Goal: Task Accomplishment & Management: Use online tool/utility

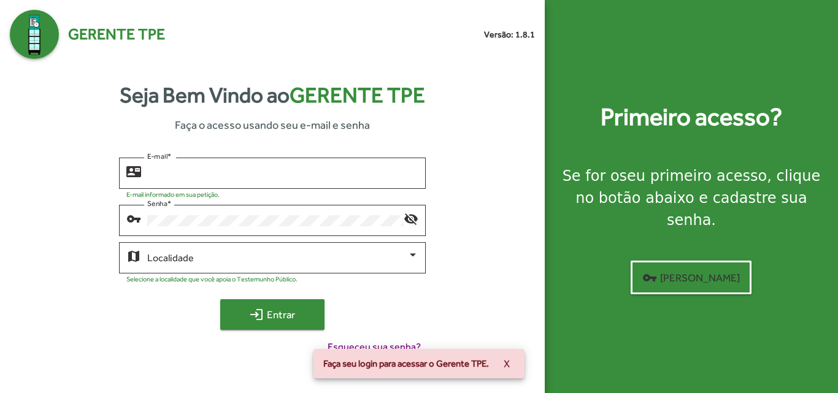
type input "**********"
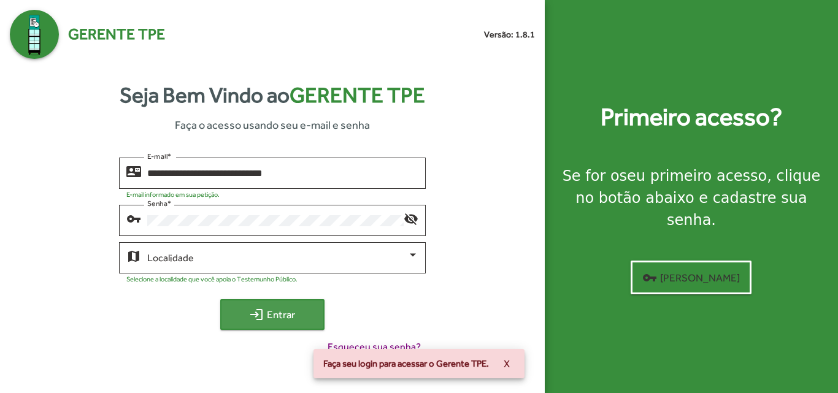
click at [273, 323] on span "login Entrar" at bounding box center [272, 315] width 82 height 22
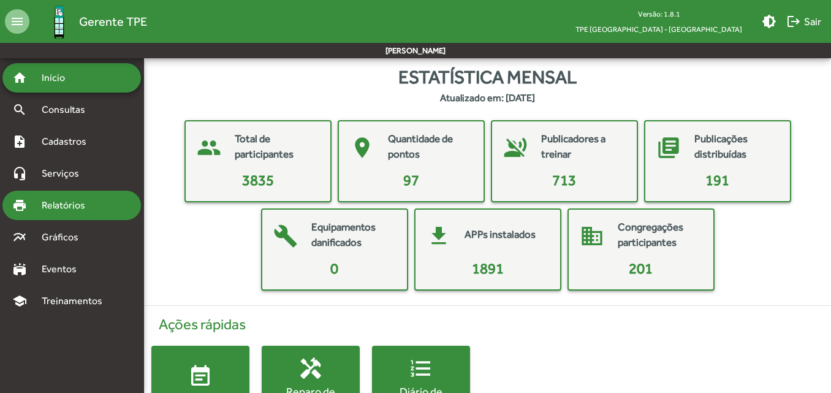
scroll to position [57, 0]
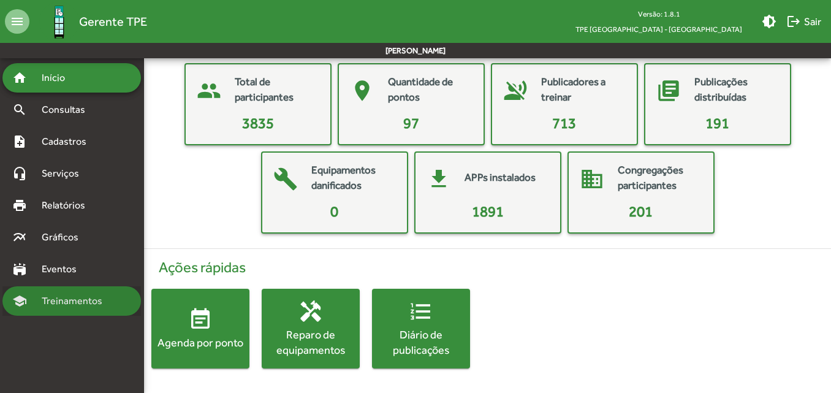
click at [90, 305] on span "Treinamentos" at bounding box center [75, 301] width 83 height 15
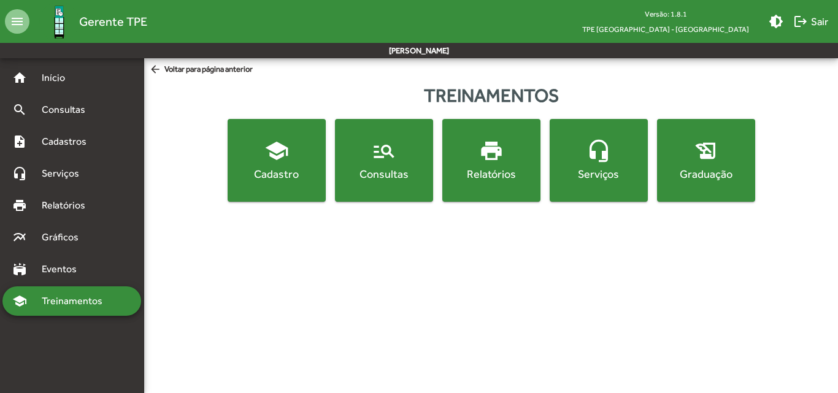
click at [473, 175] on div "Relatórios" at bounding box center [491, 173] width 93 height 15
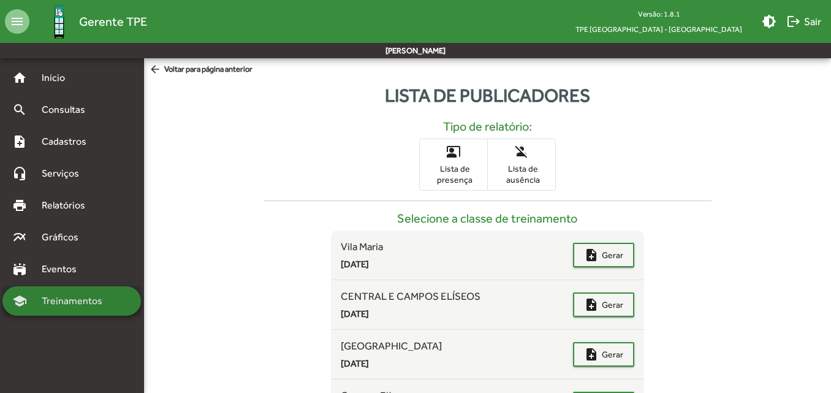
click at [97, 295] on span "Treinamentos" at bounding box center [75, 301] width 83 height 15
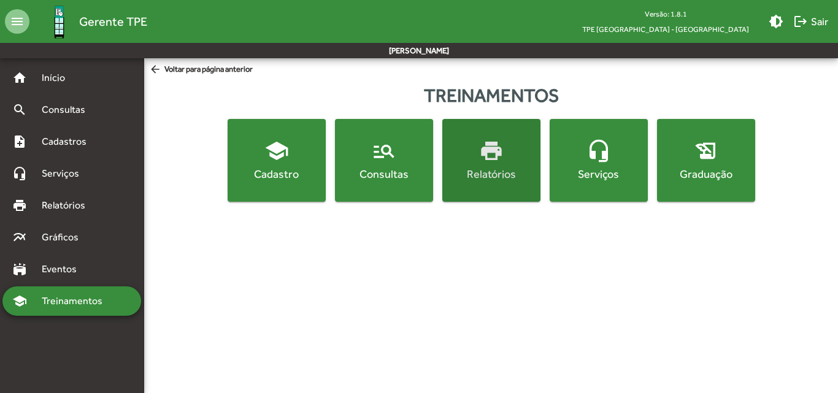
click at [476, 183] on button "print Relatórios" at bounding box center [491, 160] width 98 height 83
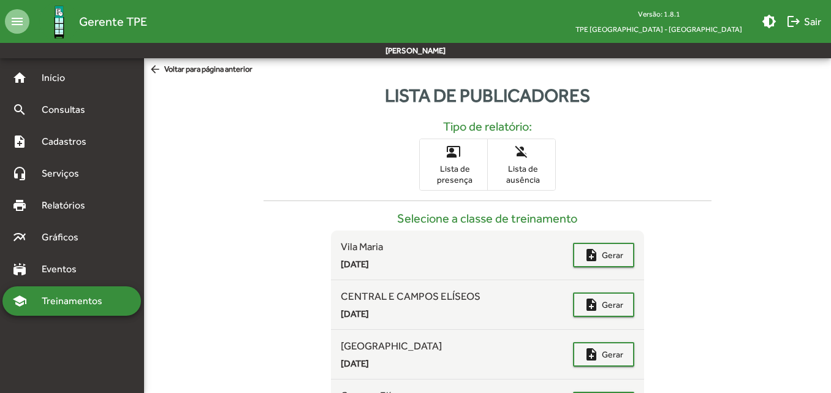
click at [37, 297] on span "Treinamentos" at bounding box center [75, 301] width 83 height 15
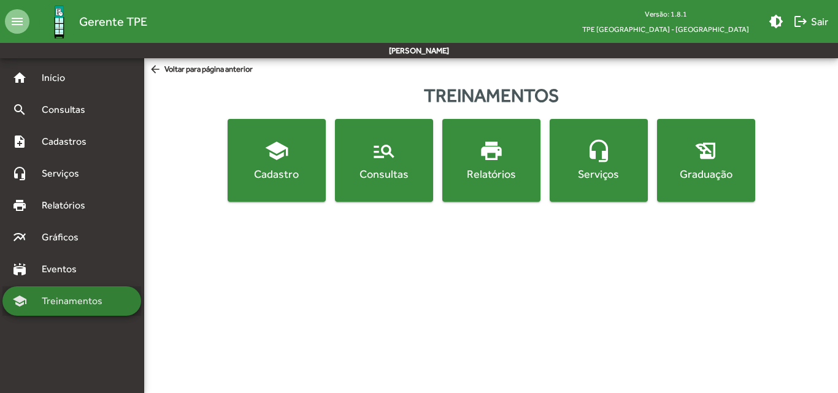
click at [57, 307] on span "Treinamentos" at bounding box center [75, 301] width 83 height 15
click at [470, 160] on span "print Relatórios" at bounding box center [491, 160] width 93 height 43
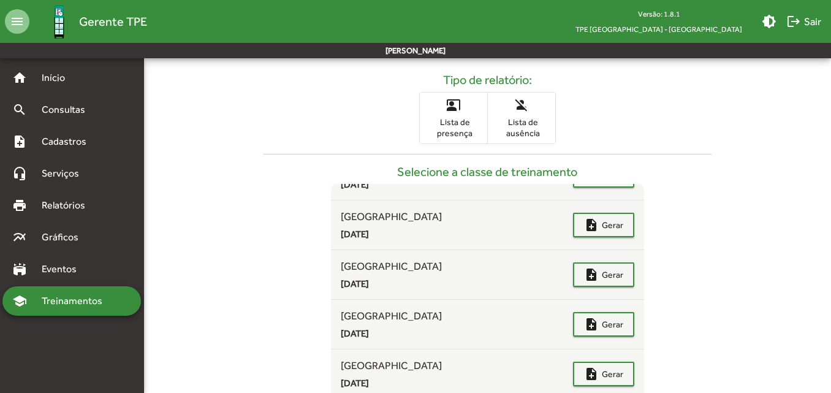
scroll to position [67, 0]
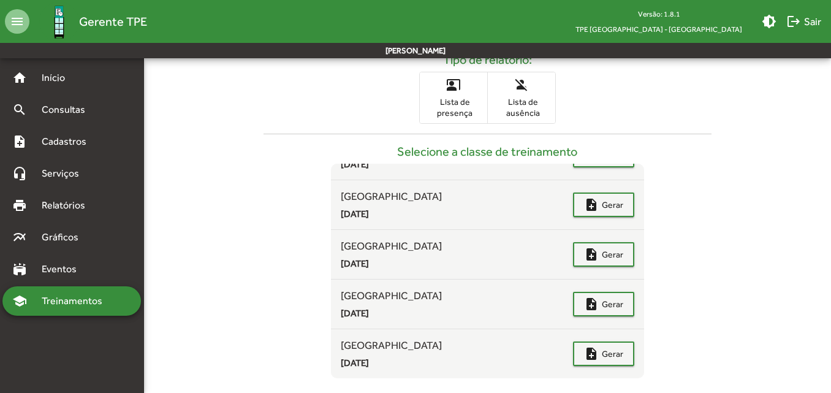
click at [79, 301] on span "Treinamentos" at bounding box center [75, 301] width 83 height 15
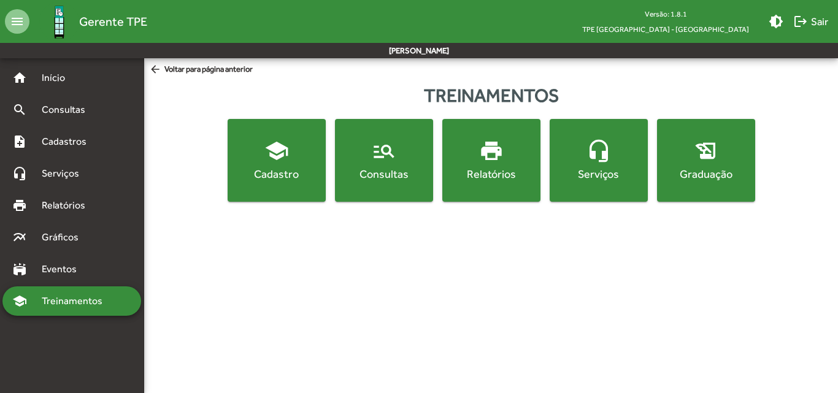
click at [75, 300] on span "Treinamentos" at bounding box center [75, 301] width 83 height 15
click at [502, 170] on div "Relatórios" at bounding box center [491, 173] width 93 height 15
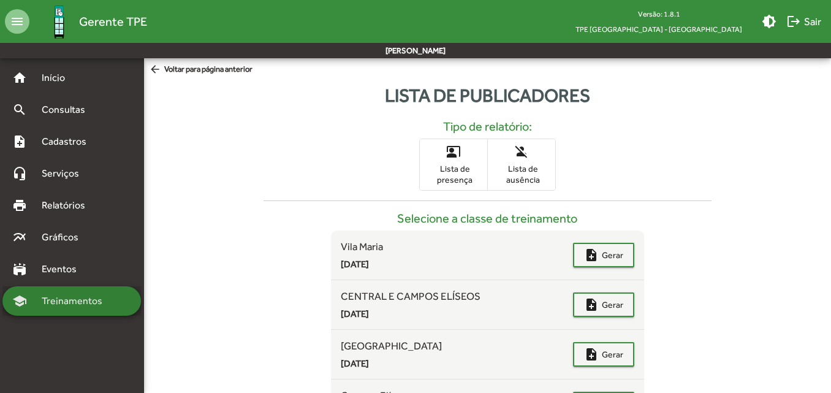
click at [46, 299] on span "Treinamentos" at bounding box center [75, 301] width 83 height 15
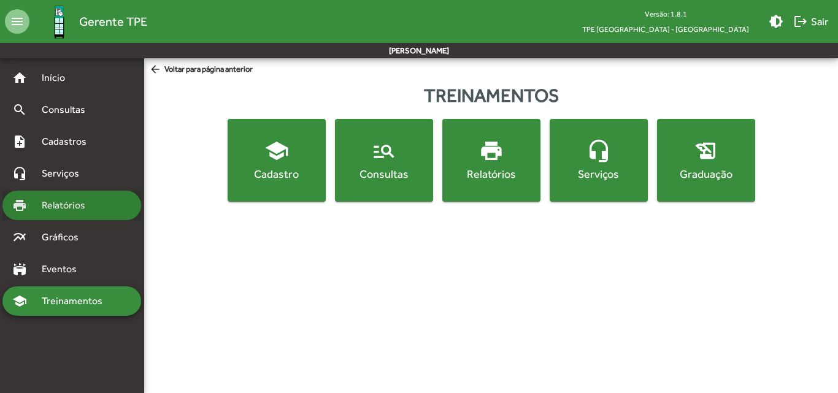
click at [66, 210] on span "Relatórios" at bounding box center [67, 205] width 67 height 15
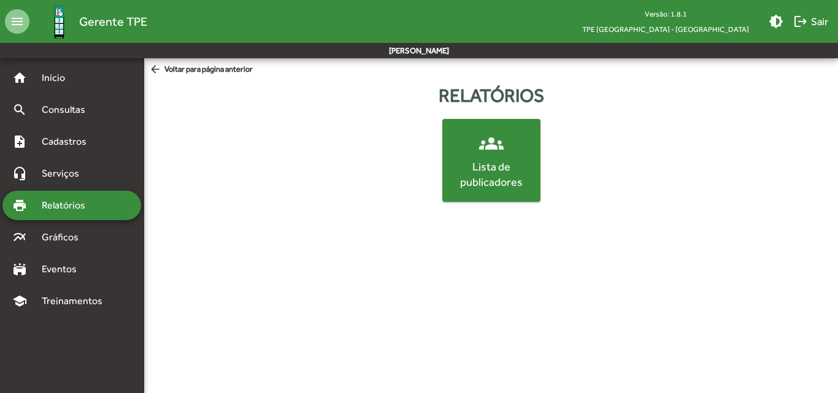
click at [474, 163] on div "Lista de publicadores" at bounding box center [491, 174] width 93 height 31
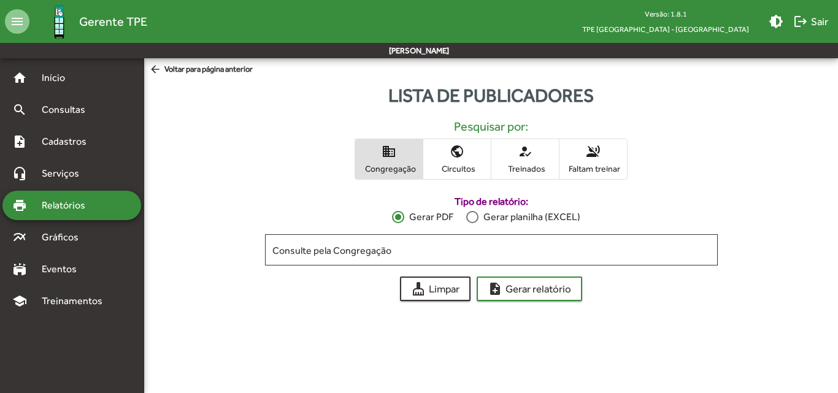
click at [598, 161] on span "voice_over_off Faltam treinar" at bounding box center [592, 159] width 67 height 40
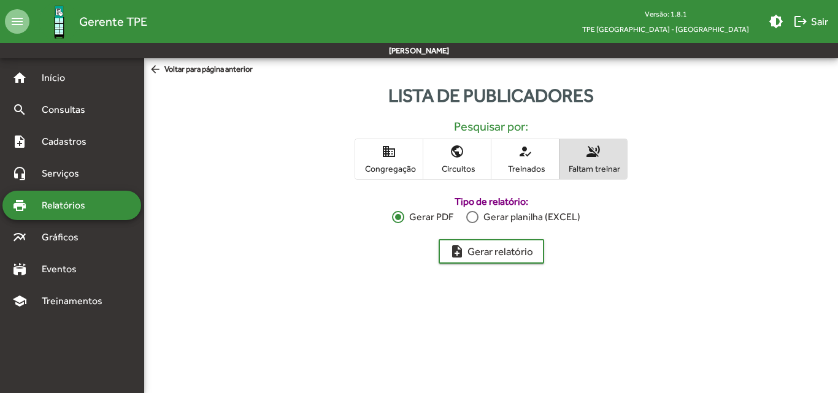
click at [457, 168] on span "Circuitos" at bounding box center [456, 168] width 61 height 11
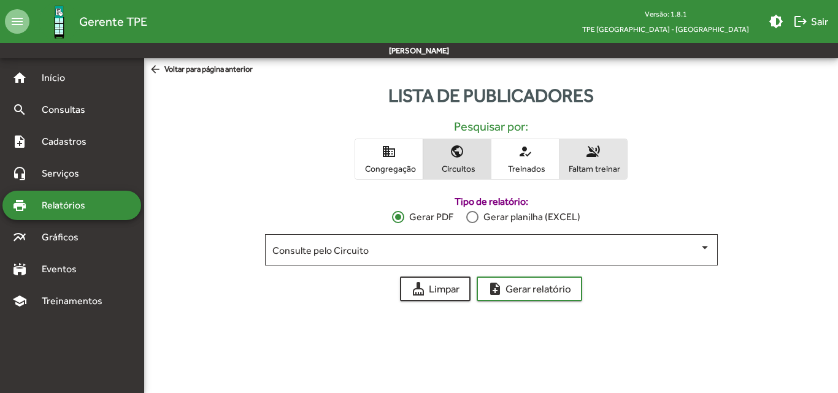
click at [589, 161] on span "voice_over_off Faltam treinar" at bounding box center [592, 159] width 67 height 40
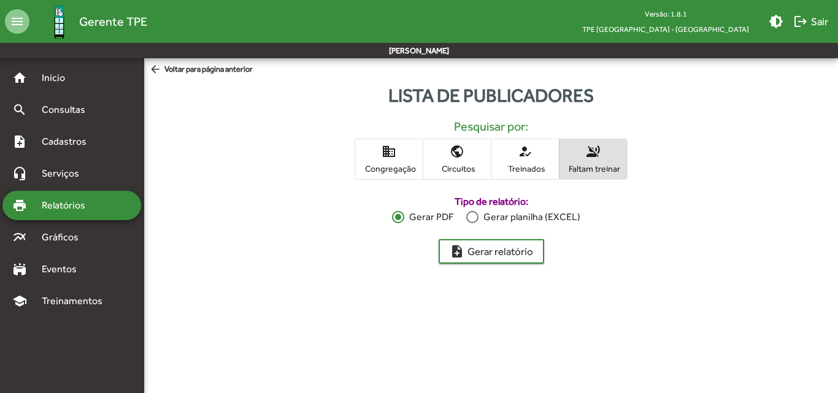
click at [475, 214] on div at bounding box center [472, 217] width 12 height 12
click at [489, 252] on span "note_add Gerar relatório" at bounding box center [490, 251] width 83 height 22
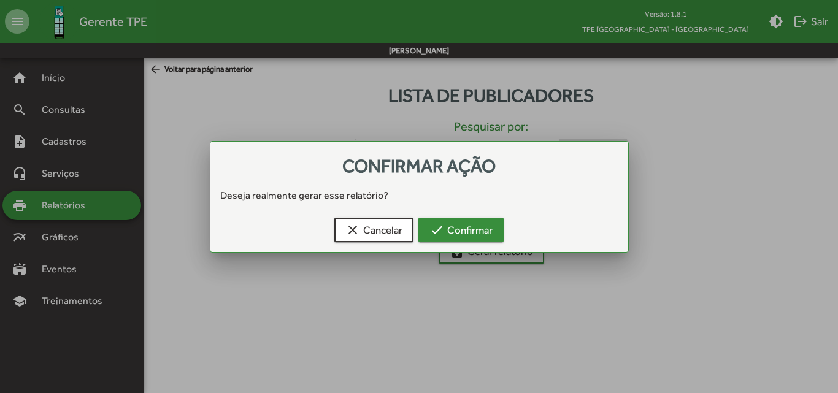
click at [473, 238] on span "check Confirmar" at bounding box center [460, 230] width 63 height 22
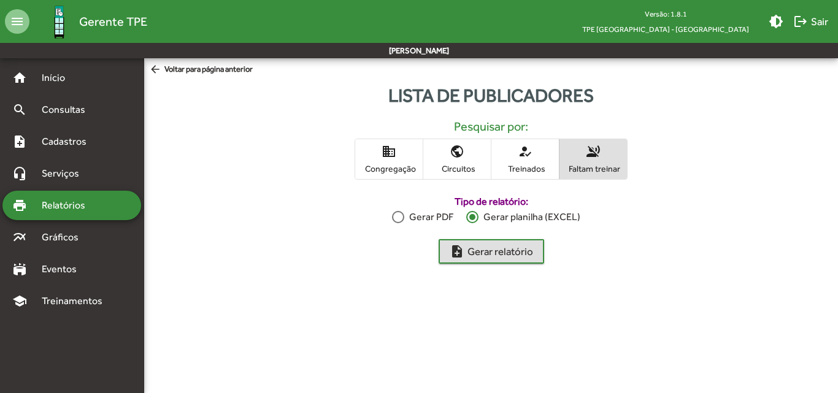
click at [97, 204] on span "Relatórios" at bounding box center [67, 205] width 67 height 15
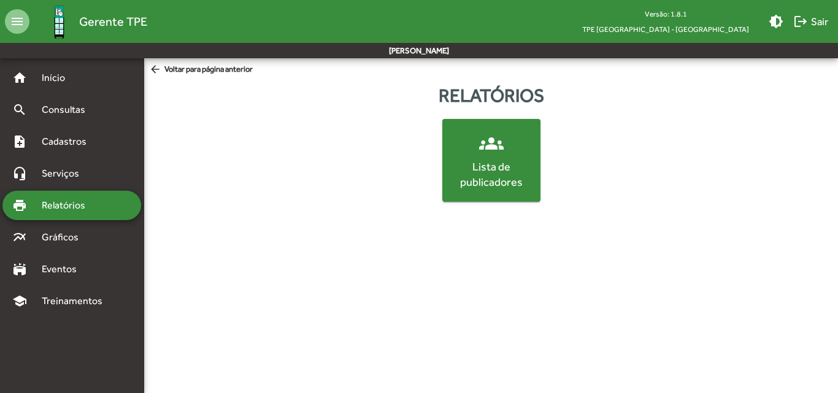
click at [473, 168] on div "Lista de publicadores" at bounding box center [491, 174] width 93 height 31
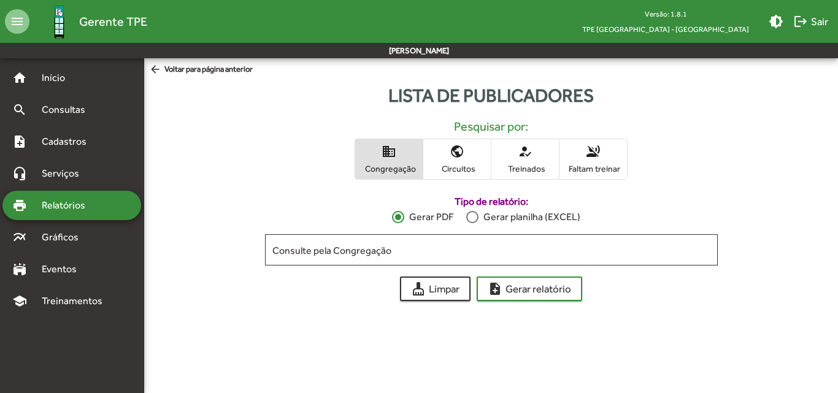
click at [384, 156] on mat-icon "domain" at bounding box center [388, 151] width 15 height 15
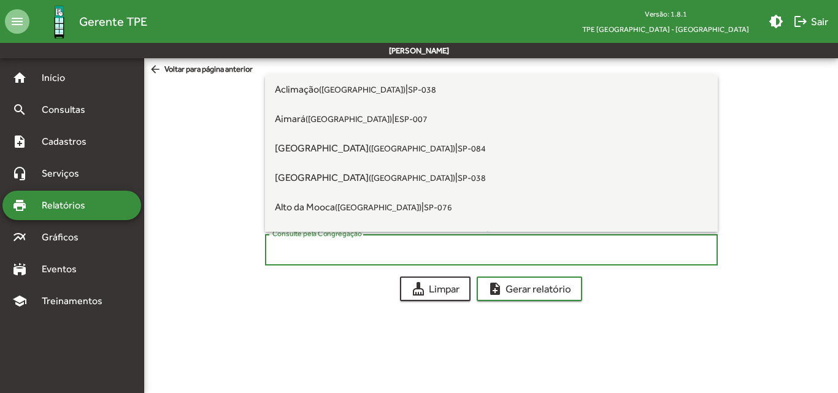
click at [361, 256] on input "Consulte pela Congregação" at bounding box center [491, 250] width 438 height 11
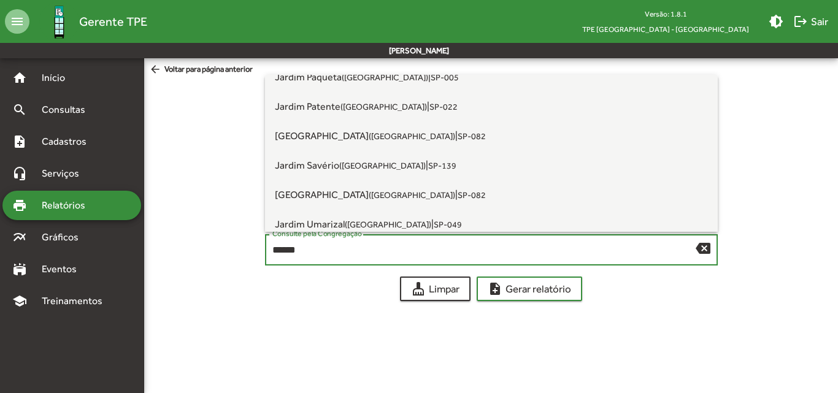
scroll to position [368, 0]
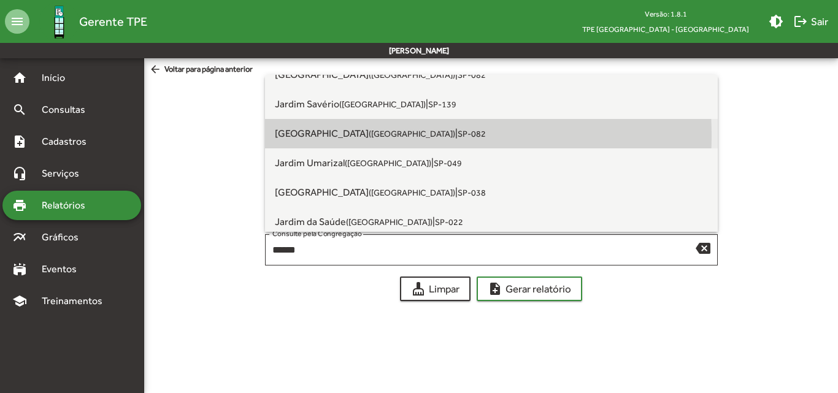
click at [369, 136] on small "([GEOGRAPHIC_DATA])" at bounding box center [412, 134] width 86 height 10
type input "**********"
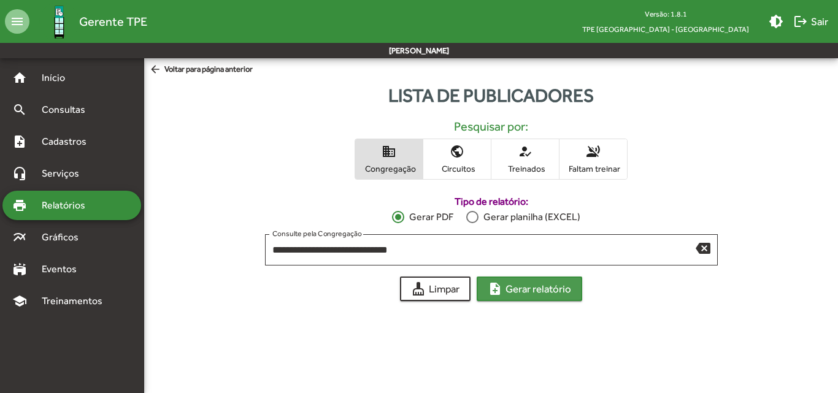
click at [537, 288] on span "note_add Gerar relatório" at bounding box center [528, 289] width 83 height 22
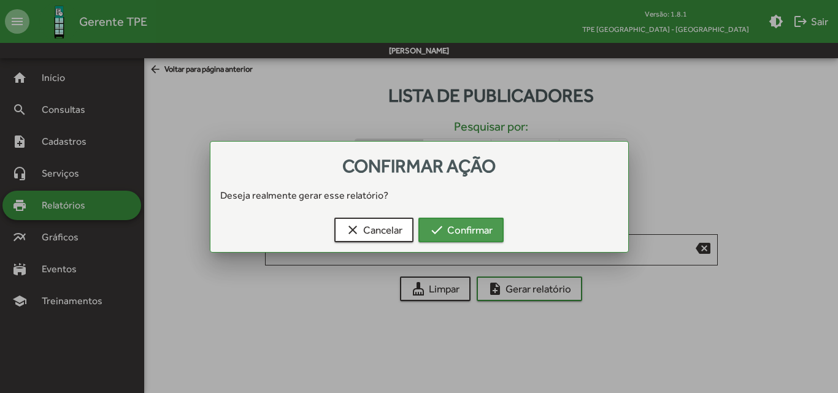
click at [495, 226] on button "check Confirmar" at bounding box center [460, 230] width 85 height 25
